Goal: Task Accomplishment & Management: Use online tool/utility

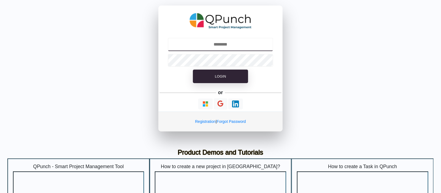
click at [228, 39] on input "text" at bounding box center [221, 44] width 106 height 13
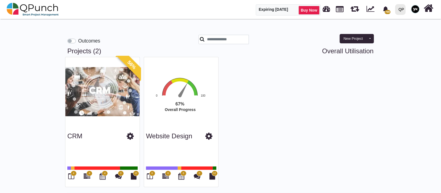
click at [414, 9] on img at bounding box center [415, 9] width 8 height 8
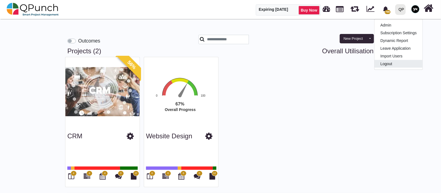
click at [403, 63] on link "Logout" at bounding box center [399, 64] width 48 height 8
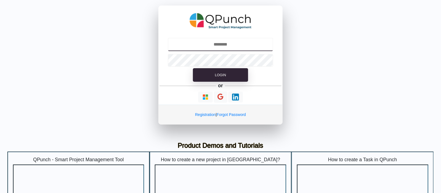
click at [219, 44] on input "text" at bounding box center [221, 44] width 106 height 13
type input "**********"
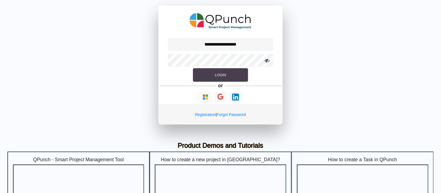
click at [237, 81] on button "Login" at bounding box center [220, 75] width 55 height 14
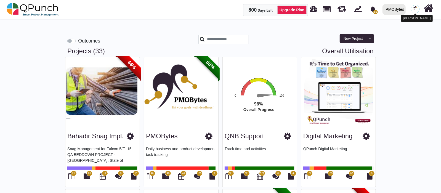
click at [414, 8] on img at bounding box center [415, 9] width 8 height 8
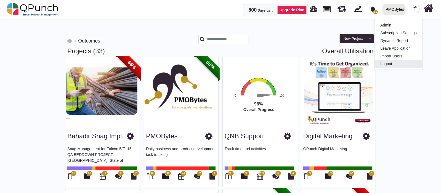
click at [388, 63] on link "Logout" at bounding box center [399, 64] width 48 height 8
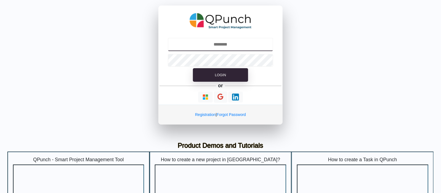
click at [220, 43] on input "text" at bounding box center [221, 44] width 106 height 13
type input "**********"
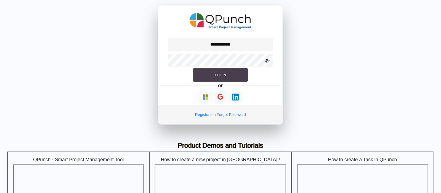
click at [210, 80] on button "Login" at bounding box center [220, 75] width 55 height 14
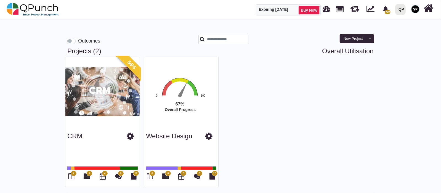
click at [405, 10] on div "QP" at bounding box center [400, 9] width 10 height 11
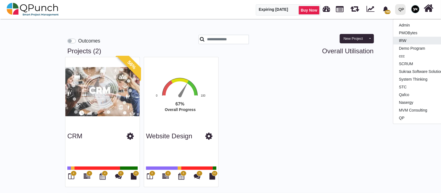
click at [403, 39] on link "IRW" at bounding box center [425, 41] width 65 height 8
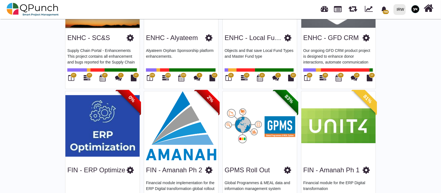
scroll to position [661, 0]
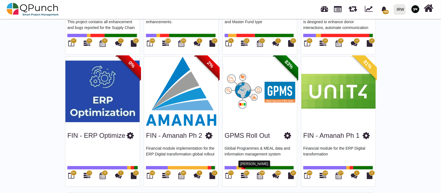
click at [243, 173] on icon at bounding box center [244, 176] width 7 height 7
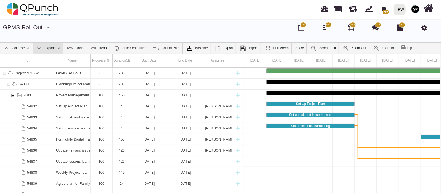
click at [44, 47] on link "Expand All" at bounding box center [48, 48] width 30 height 11
click at [19, 44] on link "Collapse All" at bounding box center [16, 48] width 32 height 11
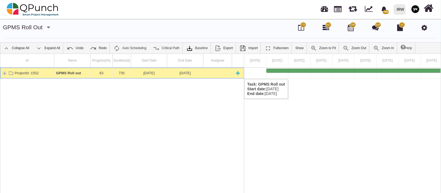
click at [6, 73] on div "ProjectId :1552" at bounding box center [4, 73] width 5 height 11
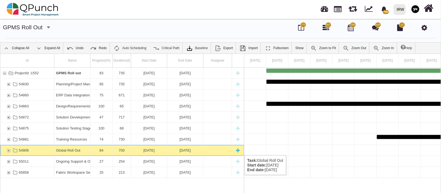
click at [8, 149] on div "54906" at bounding box center [8, 150] width 5 height 11
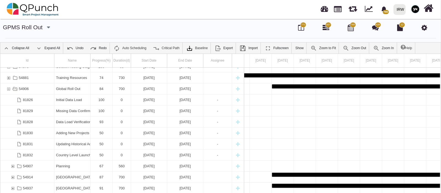
scroll to position [92, 0]
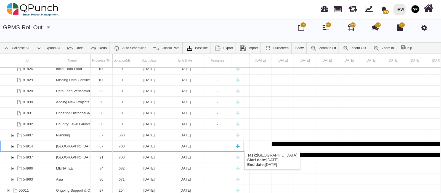
click at [12, 144] on div "54914" at bounding box center [12, 146] width 5 height 11
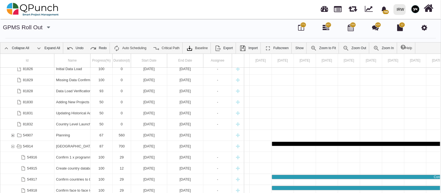
scroll to position [123, 0]
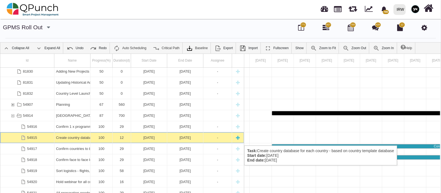
click at [41, 140] on div "54915" at bounding box center [27, 137] width 54 height 11
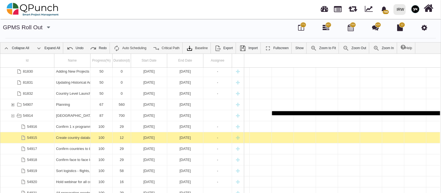
scroll to position [123, 0]
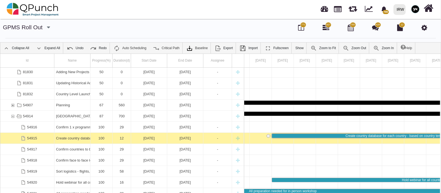
click at [41, 140] on div "54915" at bounding box center [27, 138] width 54 height 11
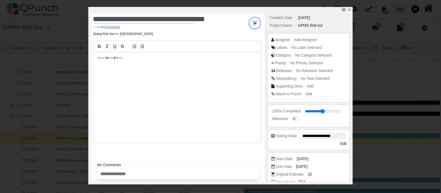
scroll to position [0, 0]
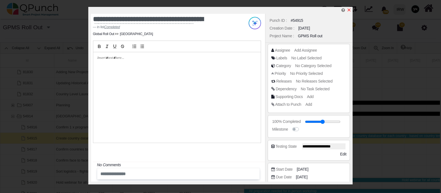
click at [350, 10] on icon "x" at bounding box center [349, 10] width 4 height 4
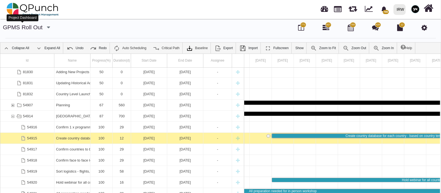
click at [27, 29] on link "GPMS Roll out" at bounding box center [23, 27] width 40 height 6
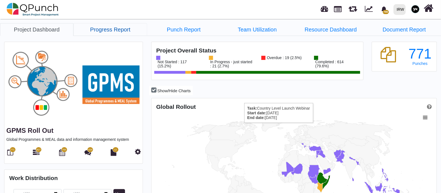
click at [101, 34] on link "Progress Report" at bounding box center [109, 29] width 73 height 13
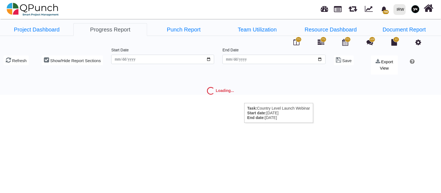
type input "**********"
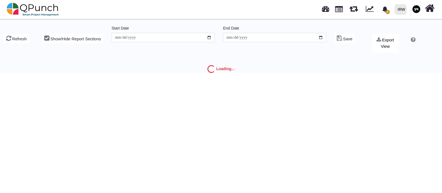
type input "**********"
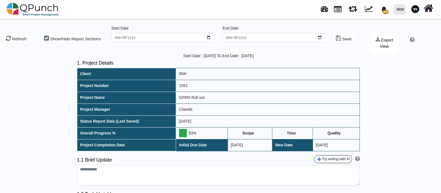
type textarea "**********"
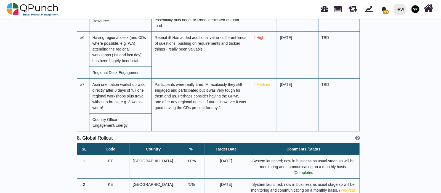
scroll to position [2865, 0]
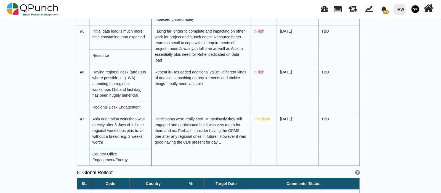
click at [133, 193] on span "Ethiopia" at bounding box center [153, 195] width 40 height 4
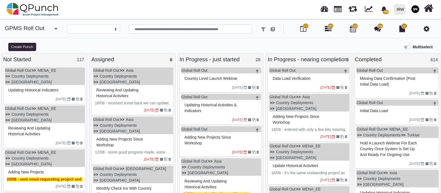
select select
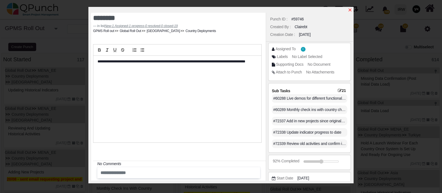
click at [349, 10] on icon "x" at bounding box center [349, 10] width 3 height 3
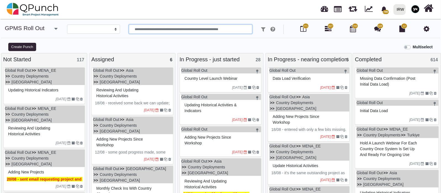
click at [157, 31] on input "text" at bounding box center [190, 29] width 123 height 9
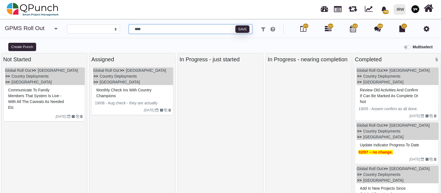
type input "****"
click at [129, 100] on p "19/08 - Aug check - they are actually updating things!!" at bounding box center [133, 106] width 76 height 12
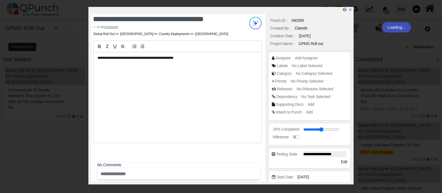
scroll to position [65, 0]
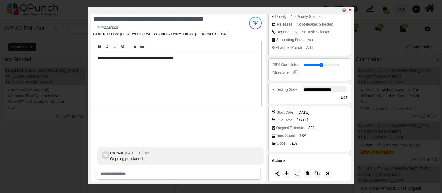
click at [351, 10] on icon "x" at bounding box center [350, 10] width 4 height 4
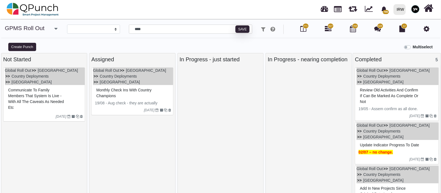
click at [121, 88] on span "Monthly check ins with country champions" at bounding box center [123, 93] width 55 height 10
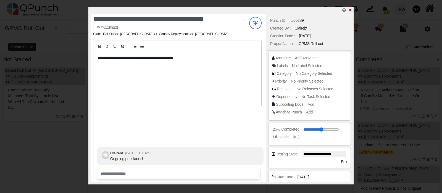
click at [349, 10] on icon "x" at bounding box center [349, 10] width 3 height 3
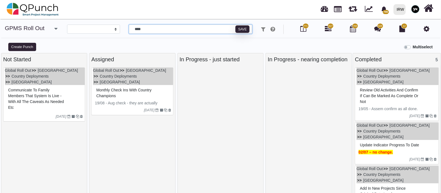
drag, startPoint x: 171, startPoint y: 26, endPoint x: 135, endPoint y: 26, distance: 36.2
click at [137, 26] on input "****" at bounding box center [190, 29] width 123 height 9
click at [29, 13] on img at bounding box center [33, 9] width 52 height 17
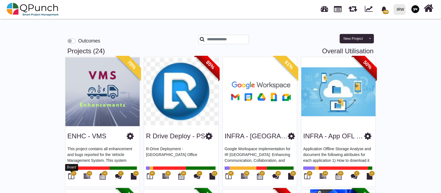
click at [73, 176] on icon at bounding box center [71, 176] width 6 height 7
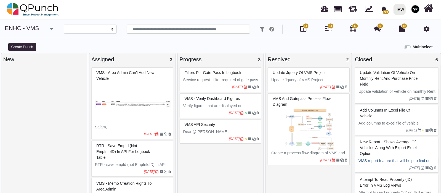
select select
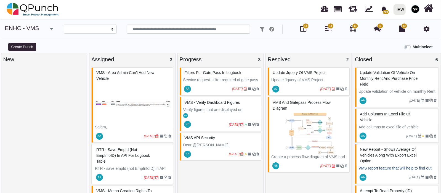
click at [52, 30] on icon "button" at bounding box center [51, 29] width 3 height 6
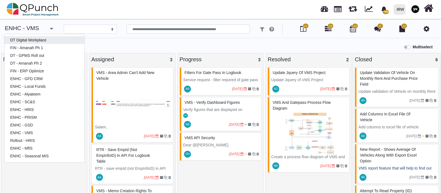
click at [21, 39] on link "DT Digital Workplace" at bounding box center [44, 40] width 80 height 8
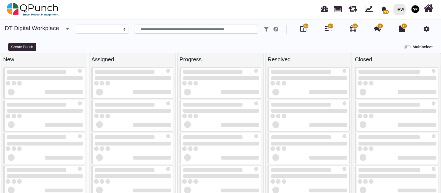
select select
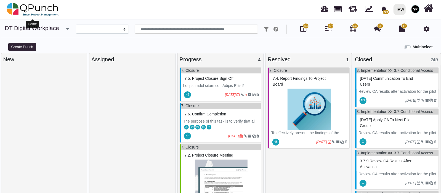
click at [55, 12] on img at bounding box center [33, 9] width 52 height 17
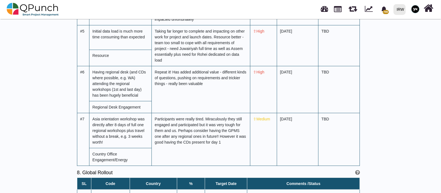
scroll to position [2865, 0]
